Goal: Task Accomplishment & Management: Use online tool/utility

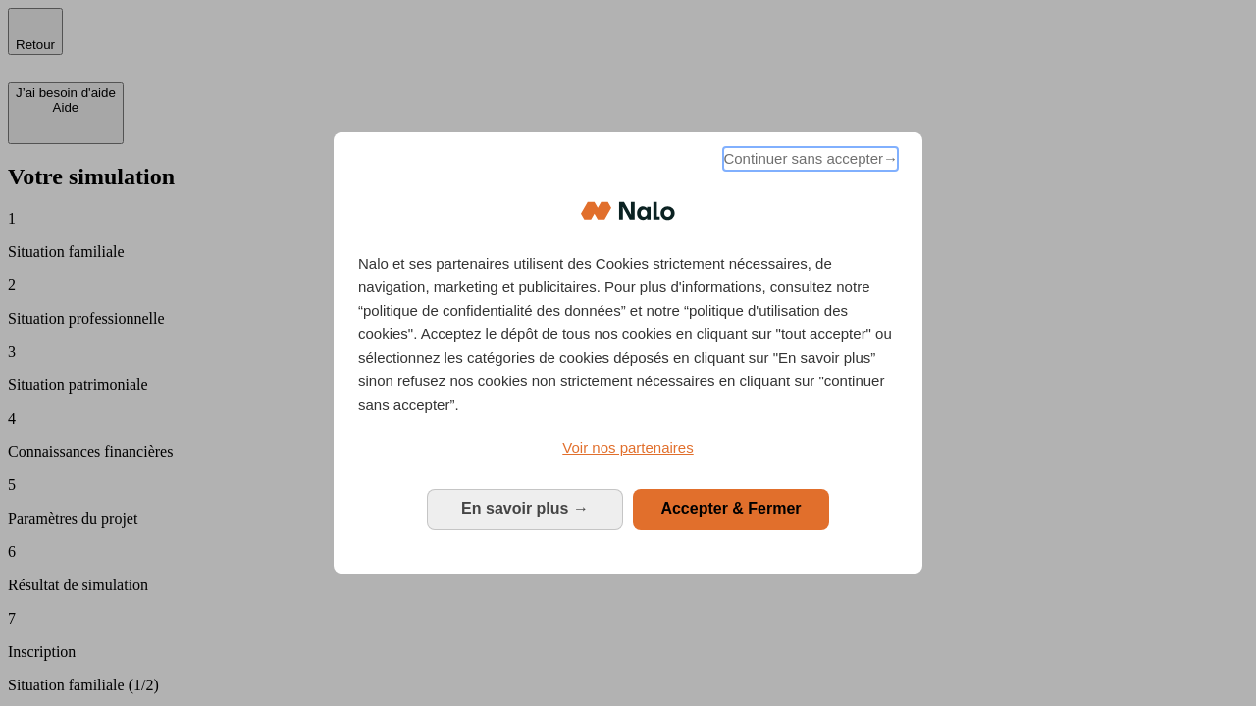
click at [808, 162] on span "Continuer sans accepter →" at bounding box center [810, 159] width 175 height 24
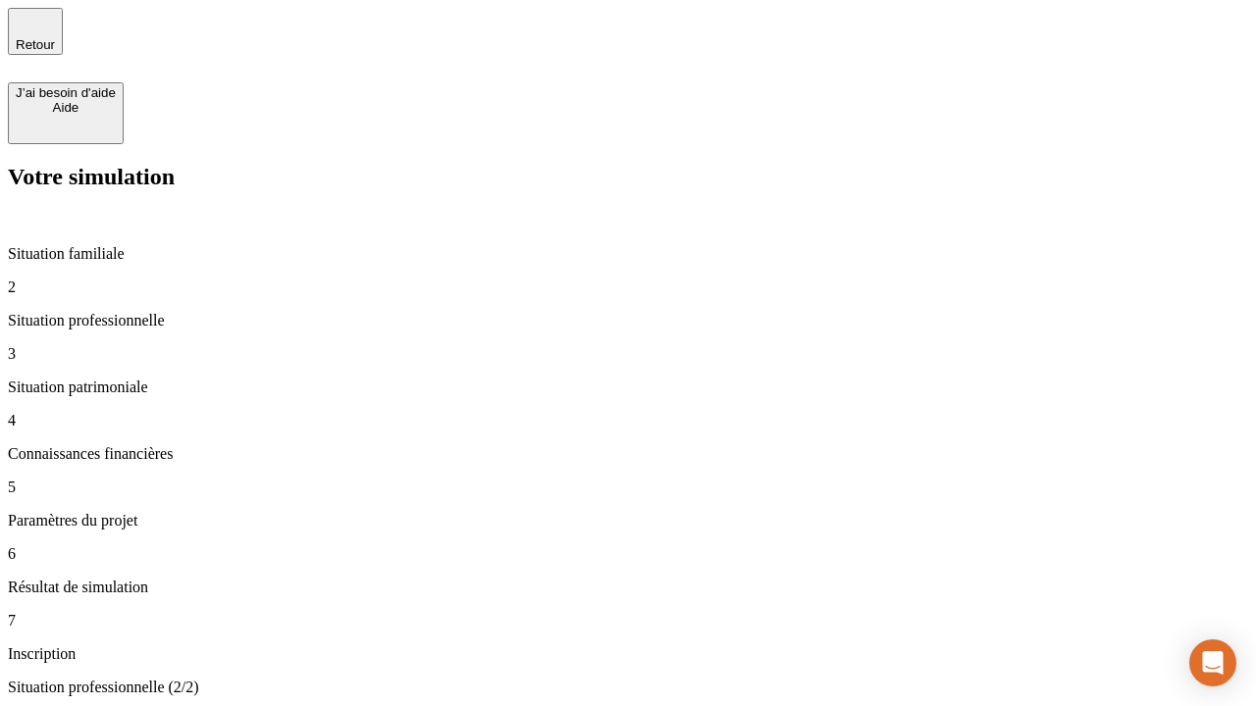
type input "30 000"
type input "1 000"
